Goal: Task Accomplishment & Management: Use online tool/utility

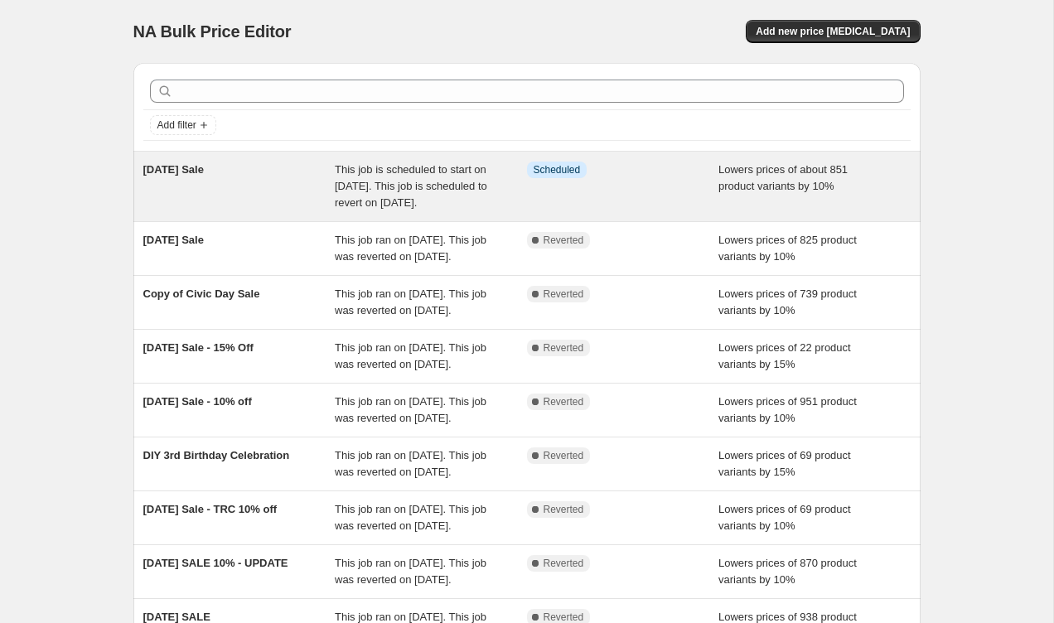
click at [411, 205] on span "This job is scheduled to start on [DATE]. This job is scheduled to revert on [D…" at bounding box center [411, 186] width 152 height 46
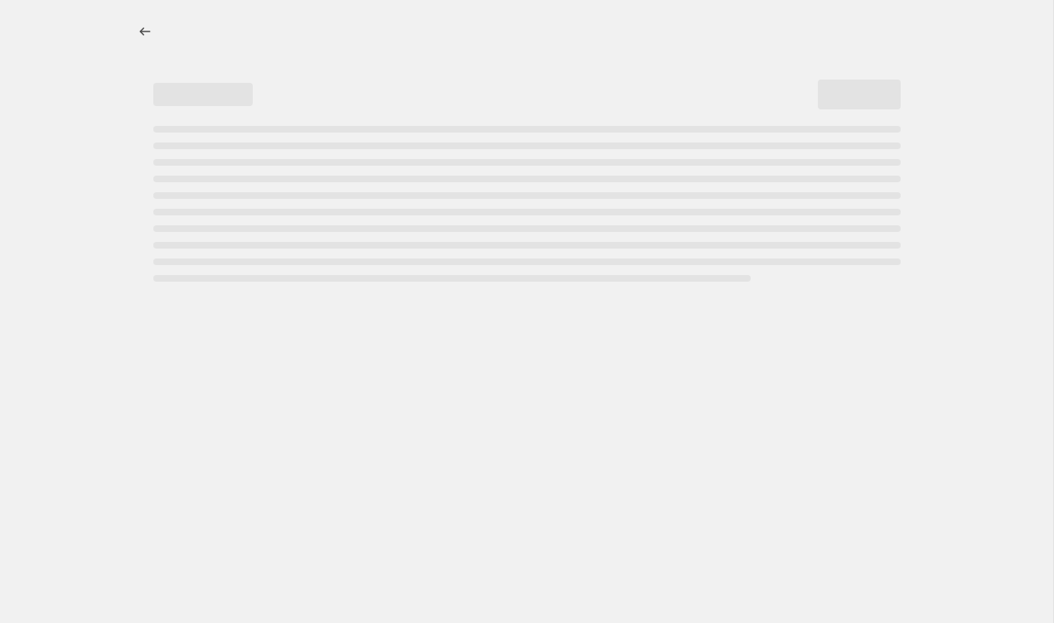
select select "percentage"
select select "collection"
select select "vendor"
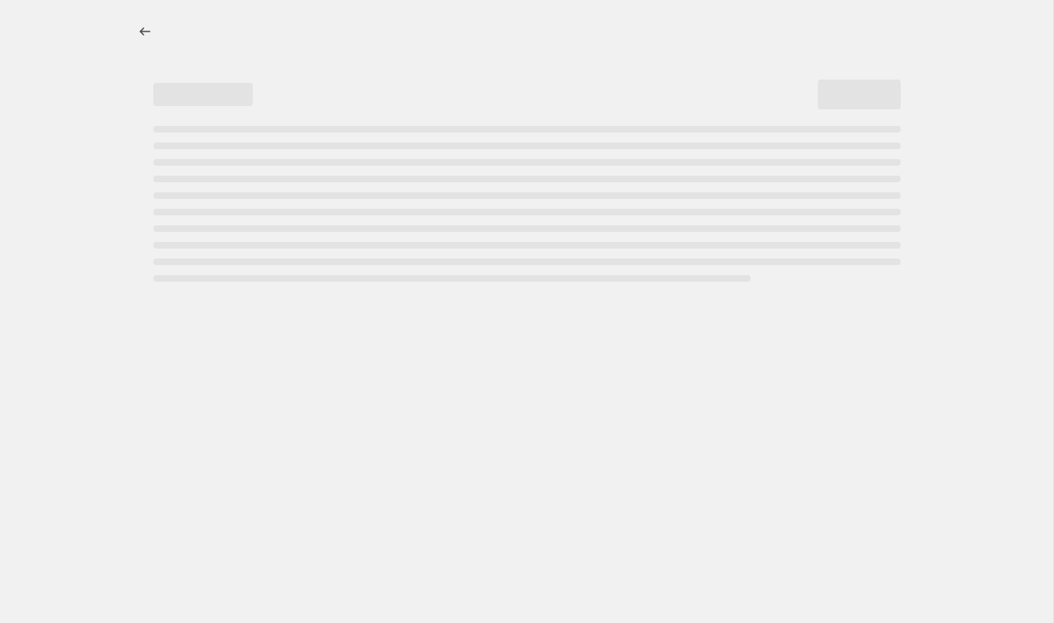
select select "vendor"
select select "tag"
select select "vendor"
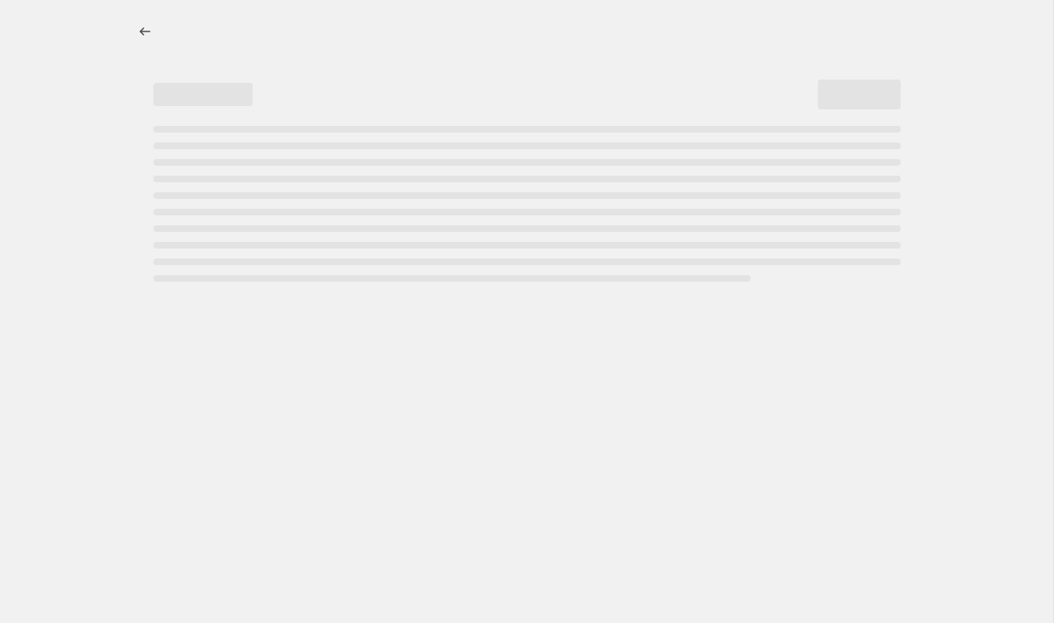
select select "vendor"
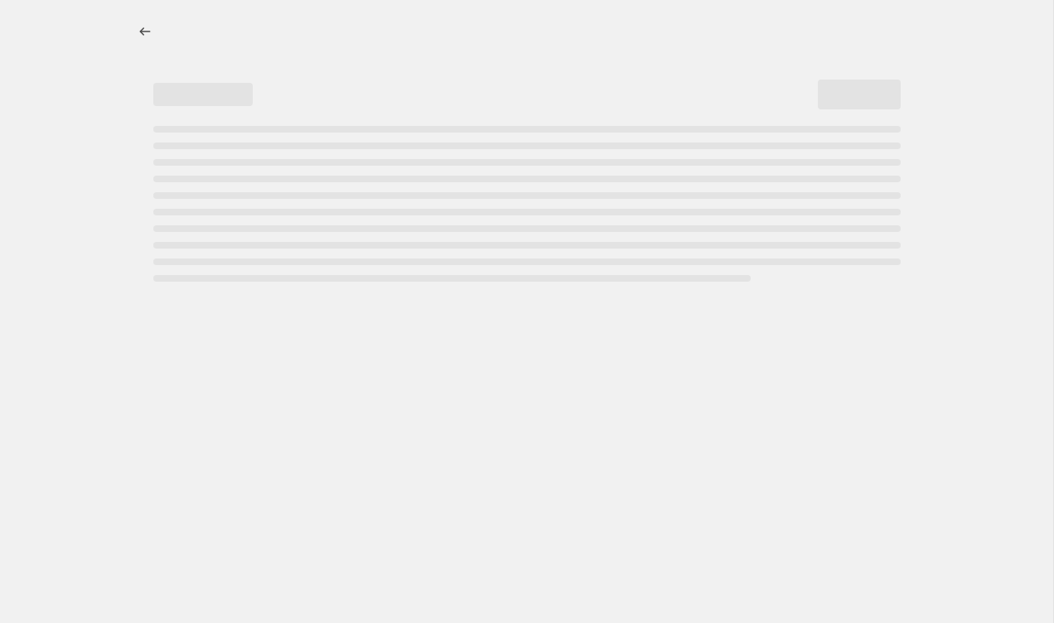
select select "vendor"
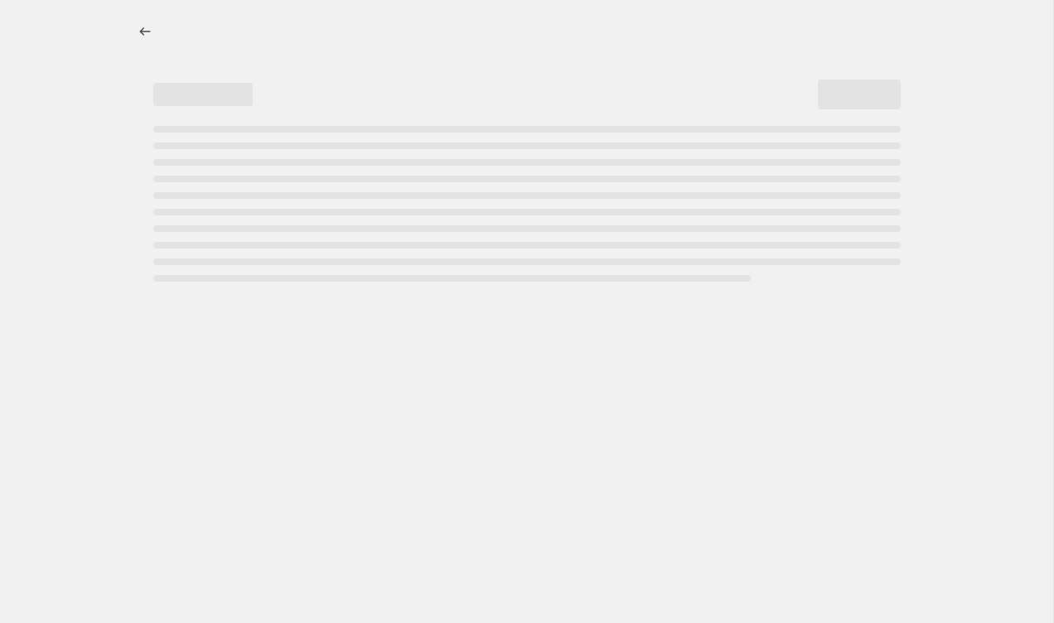
select select "vendor"
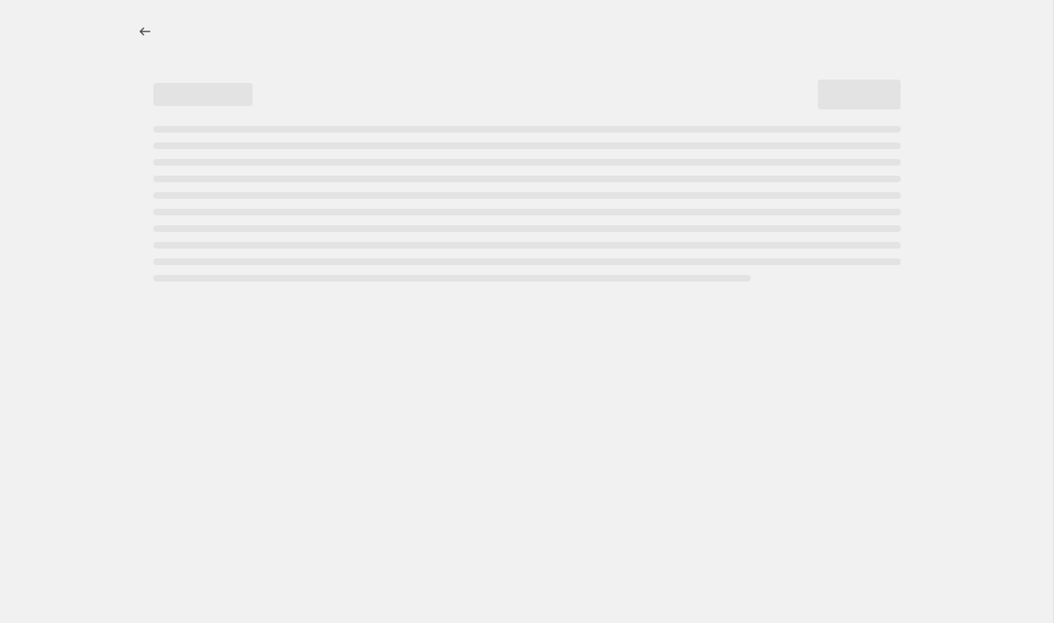
select select "vendor"
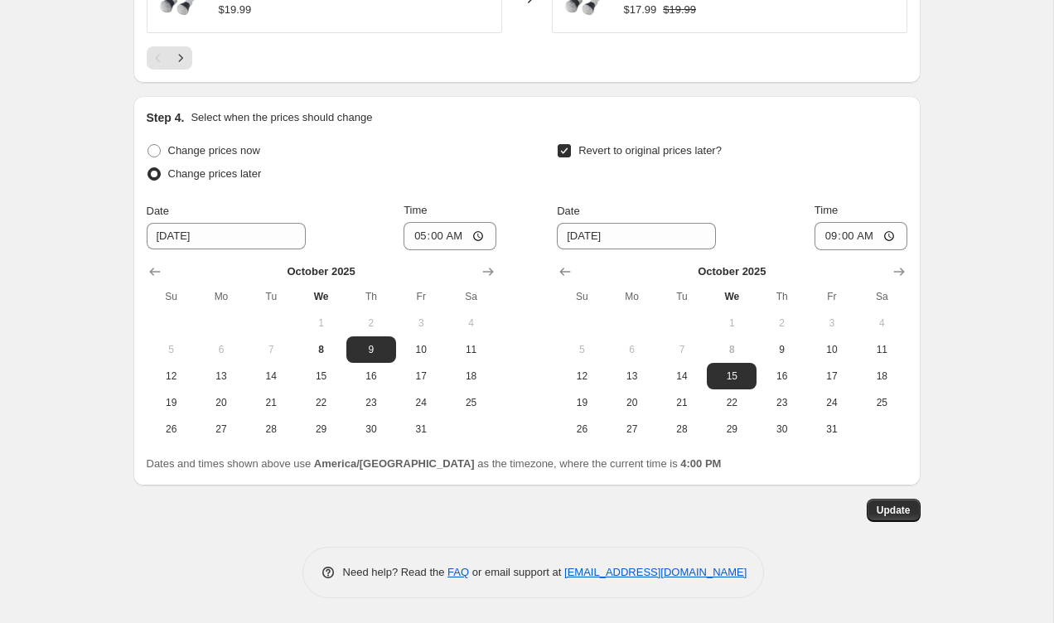
scroll to position [2595, 0]
click at [330, 349] on span "8" at bounding box center [320, 349] width 36 height 13
type input "[DATE]"
click at [444, 235] on input "05:00" at bounding box center [450, 236] width 93 height 28
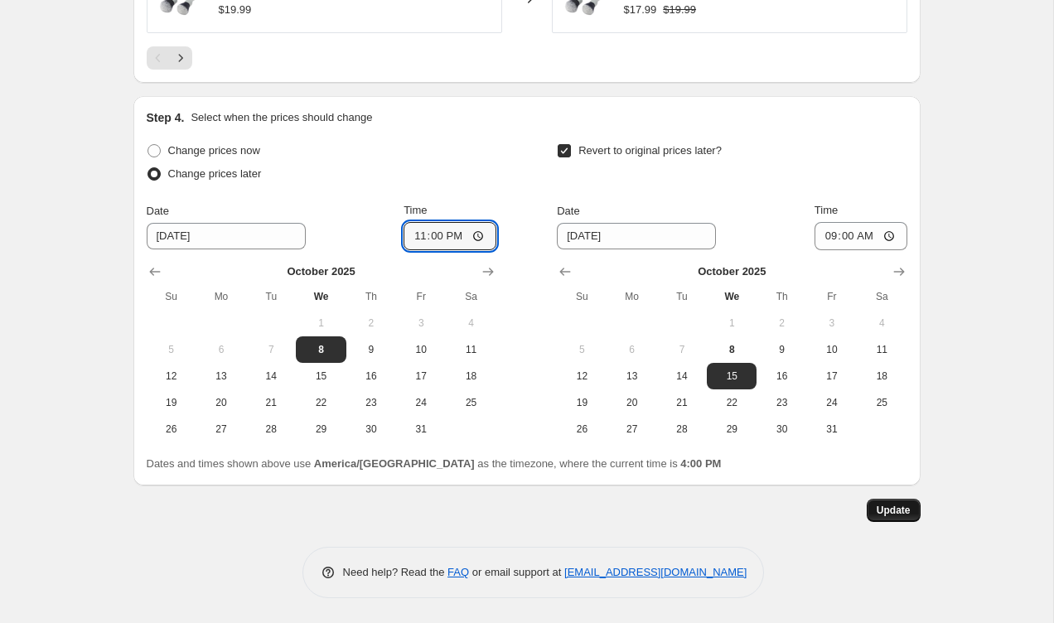
type input "23:00"
click at [893, 507] on span "Update" at bounding box center [894, 510] width 34 height 13
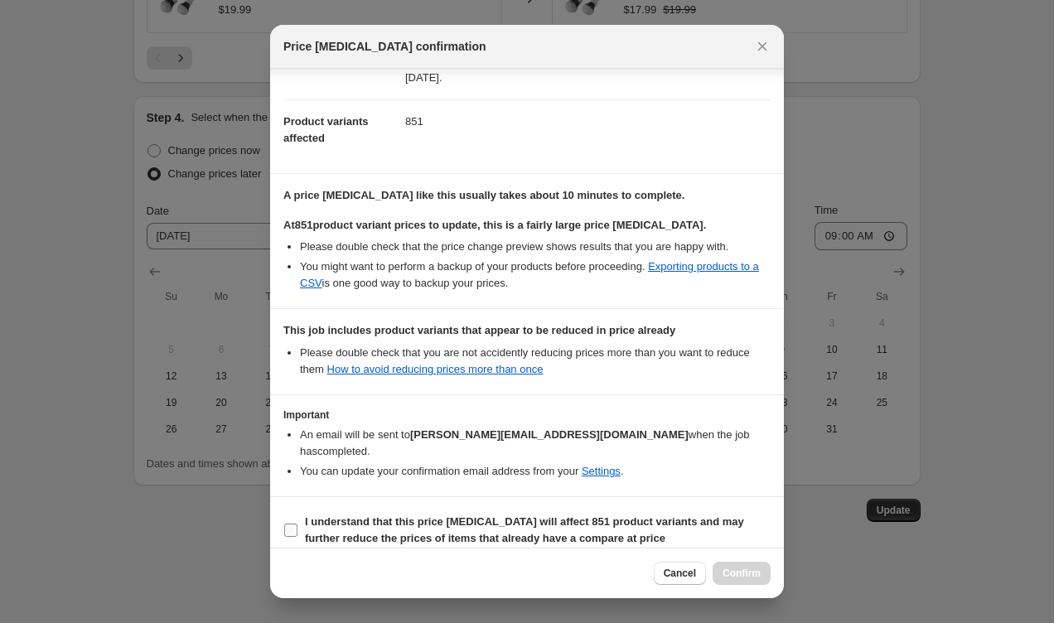
scroll to position [162, 0]
click at [294, 525] on input "I understand that this price [MEDICAL_DATA] will affect 851 product variants an…" at bounding box center [290, 531] width 13 height 13
checkbox input "true"
click at [748, 572] on span "Confirm" at bounding box center [742, 573] width 38 height 13
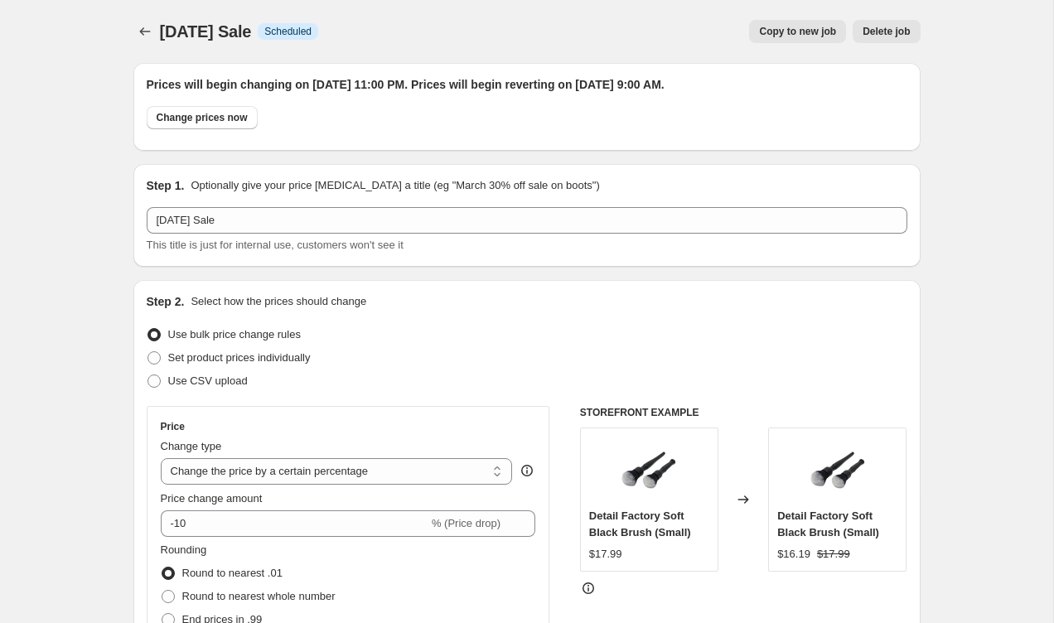
scroll to position [0, 0]
click at [142, 29] on icon "Price change jobs" at bounding box center [145, 31] width 17 height 17
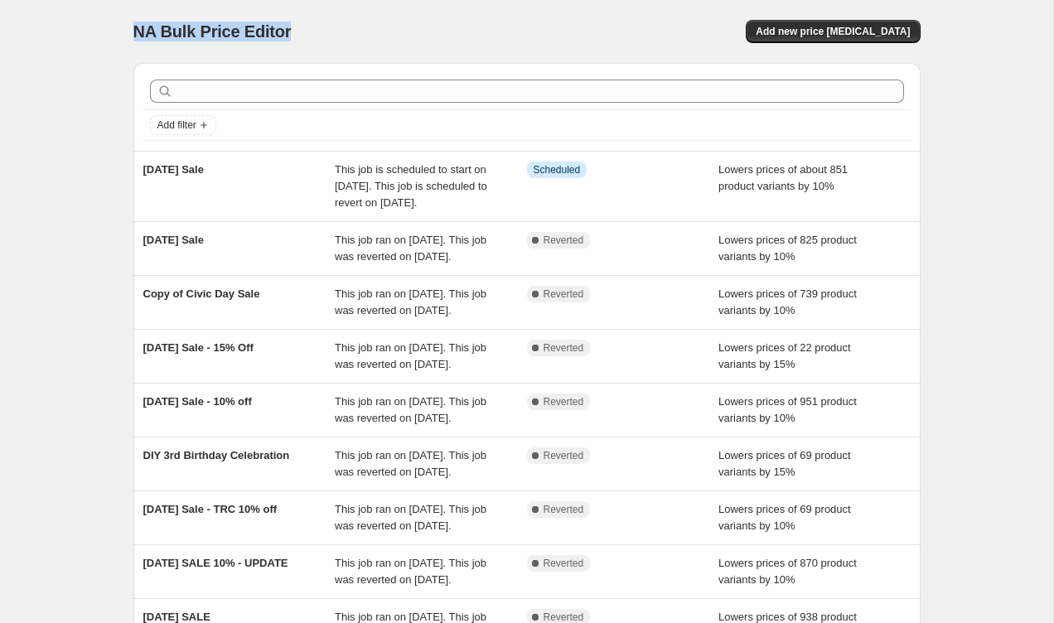
drag, startPoint x: 133, startPoint y: 31, endPoint x: 352, endPoint y: 31, distance: 218.8
click at [352, 31] on div "NA Bulk Price Editor" at bounding box center [322, 31] width 379 height 23
click at [438, 35] on div "NA Bulk Price Editor" at bounding box center [322, 31] width 379 height 23
